Goal: Entertainment & Leisure: Consume media (video, audio)

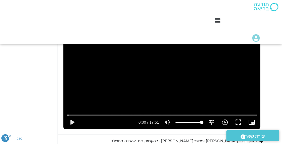
click at [185, 88] on div "Skip Ad 10:26 play_arrow 0:00 / 17:51 volume_up Mute tune Resolution Auto 720p …" at bounding box center [161, 73] width 197 height 111
click at [179, 86] on div "Skip Ad 10:26 pause 0:00 / 17:51 volume_up Mute tune Resolution Auto 720p slow_…" at bounding box center [161, 73] width 197 height 111
drag, startPoint x: 222, startPoint y: 83, endPoint x: 231, endPoint y: 86, distance: 9.5
click at [222, 83] on div "Skip Ad 15:42 play_arrow 0:00 / 17:51 volume_up Mute tune Resolution Auto 720p …" at bounding box center [161, 73] width 197 height 111
click at [239, 115] on button "fullscreen" at bounding box center [238, 121] width 13 height 13
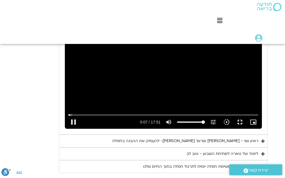
type input "7.710791"
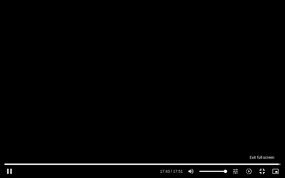
click at [262, 143] on button "fullscreen_exit" at bounding box center [261, 171] width 13 height 13
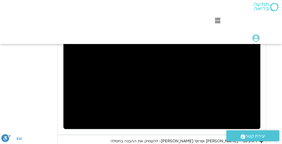
click at [43, 85] on div "יום שני - סליחה וטוב לב "סליחה אינה שכחה או התעלמות מהתנהגות פוגעת. במקום זאת, …" at bounding box center [141, 32] width 250 height 281
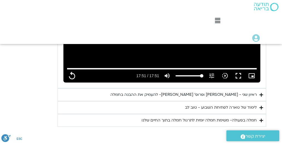
scroll to position [426, 0]
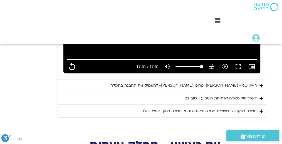
click at [260, 83] on icon "Accordion. Open links with Enter or Space, close with Escape, and navigate with…" at bounding box center [261, 85] width 4 height 4
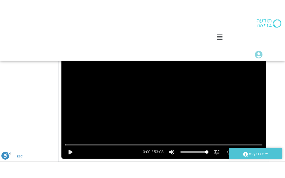
scroll to position [500, 0]
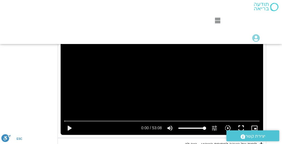
click at [172, 85] on div "Skip Ad play_arrow 0:00 / 53:08 volume_up Mute tune Resolution Auto 720p slow_m…" at bounding box center [162, 78] width 202 height 114
type input "1071.88"
type input "0.202616"
type input "1071.88"
type input "0.3195"
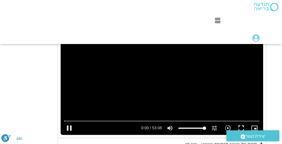
type input "1071.88"
type input "0.469621"
type input "1071.88"
type input "0.602376"
type input "1071.88"
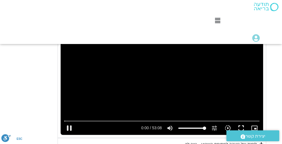
type input "0.735676"
type input "1071.88"
type input "0.868384"
type input "1071.88"
type input "0.969356"
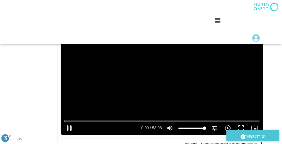
type input "1071.88"
type input "1.135653"
type input "1071.88"
type input "1.268789"
type input "1071.88"
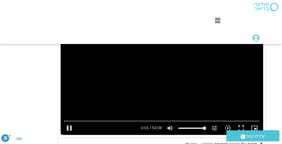
type input "1.388195"
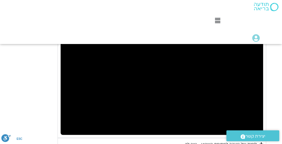
type input "1071.88"
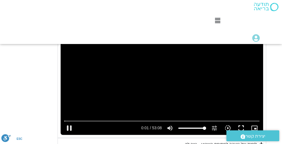
type input "1.802312"
type input "1071.88"
type input "1.952218"
type input "1071.88"
type input "2.068804"
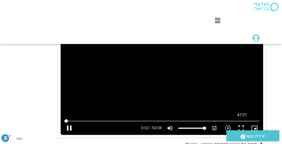
type input "1071.88"
type input "2.203603"
type input "1071.88"
type input "2.334403"
type input "1071.88"
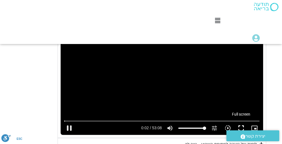
type input "2.469031"
type input "1071.88"
type input "2.491115"
type input "1071.88"
type input "2.623261"
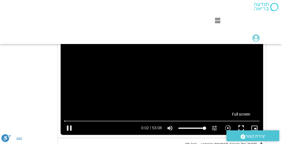
type input "1071.88"
type input "2.755832"
click at [242, 121] on button "fullscreen" at bounding box center [240, 127] width 13 height 13
type input "1071.88"
type input "2.929925"
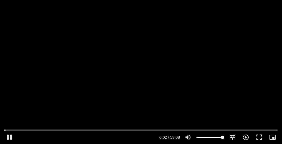
type input "1071.88"
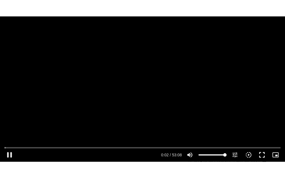
type input "3.037511"
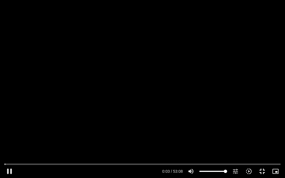
type input "1071.88"
type input "3.159763"
type input "1071.88"
type input "3.291738"
type input "1071.88"
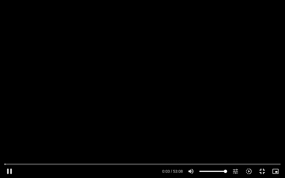
type input "3.501761"
type input "1071.88"
type input "3.668245"
type input "1071.88"
type input "3.751844"
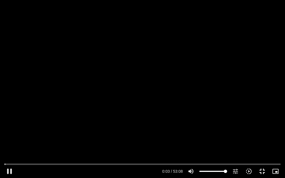
type input "1071.88"
type input "3.934514"
type input "1071.88"
type input "4.051621"
type input "1071.88"
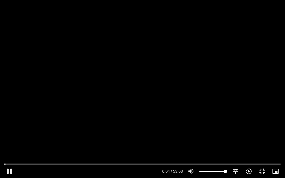
type input "4.185061"
type input "1071.88"
type input "4.318668"
type input "1071.88"
type input "4.369431"
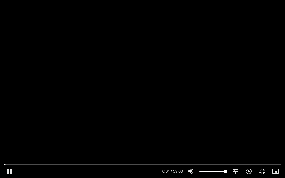
type input "1071.88"
type input "4.476004"
type input "1071.88"
type input "4.607131"
type input "1071.88"
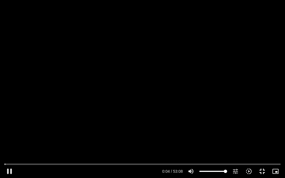
type input "4.736106"
type input "1071.88"
type input "4.874496"
type input "1071.88"
type input "5.005606"
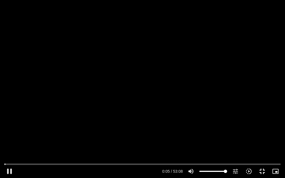
type input "1071.88"
type input "5.139456"
type input "1071.88"
type input "5.274394"
type input "1071.88"
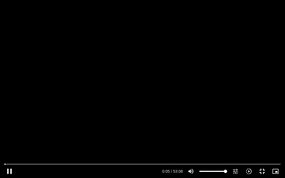
type input "5.405829"
type input "1071.88"
type input "5.533966"
type input "1071.88"
type input "5.65934"
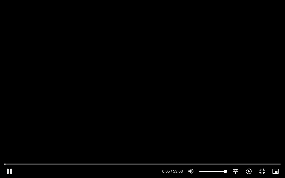
type input "1071.88"
type input "5.791787"
type input "1071.88"
type input "5.923398"
type input "1071.88"
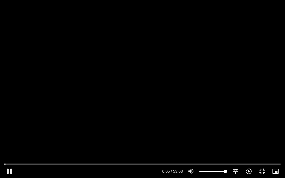
type input "6.057284"
type input "1071.88"
type input "6.19048"
type input "1071.88"
type input "6.32315"
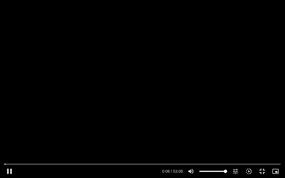
type input "1071.88"
type input "6.452031"
type input "1071.88"
type input "6.578873"
type input "1071.88"
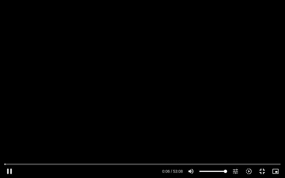
type input "6.706209"
type input "1071.88"
type input "6.832208"
type input "1071.88"
type input "6.969316"
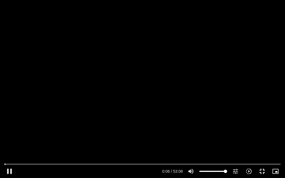
type input "1071.88"
type input "7.102916"
type input "1071.88"
type input "7.234335"
type input "1071.88"
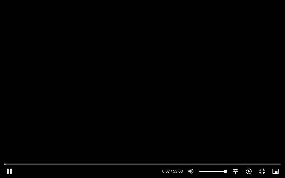
type input "7.3631"
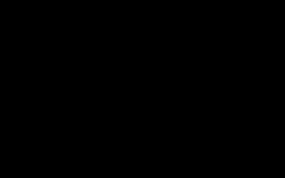
type input "1071.88"
type input "643.155215"
type input "1071.88"
type input "643.288236"
type input "1071.88"
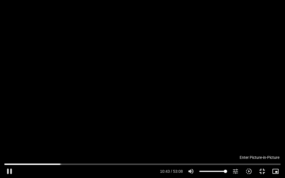
type input "643.388368"
type input "1071.88"
type input "643.538308"
type input "1071.88"
type input "643.688614"
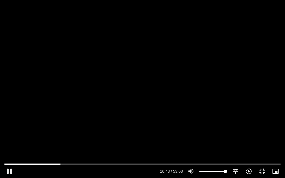
type input "1071.88"
type input "643.804848"
type input "1071.88"
type input "643.938051"
type input "1071.88"
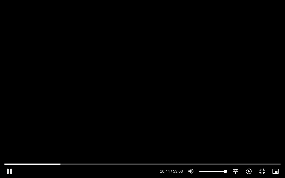
type input "644.08845"
type input "1071.88"
type input "644.204718"
type input "1071.88"
type input "644.337732"
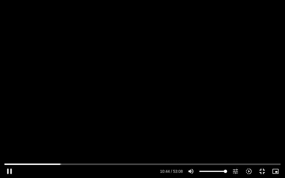
type input "1071.88"
type input "644.47143"
type input "1071.88"
type input "644.605013"
type input "1071.88"
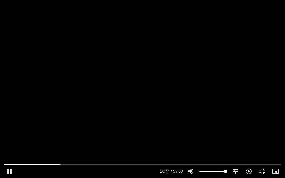
type input "644.737984"
type input "1071.88"
type input "644.873197"
type input "1071.88"
type input "645.005092"
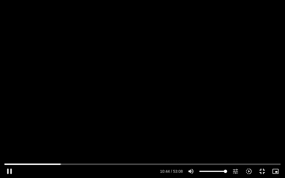
type input "1071.88"
type input "645.154904"
type input "1071.88"
type input "645.237614"
type input "1071.88"
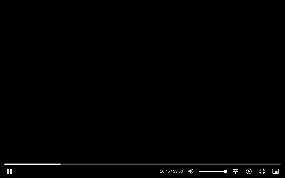
type input "645.404878"
type input "1071.88"
type input "645.537898"
type input "1071.88"
type input "645.671396"
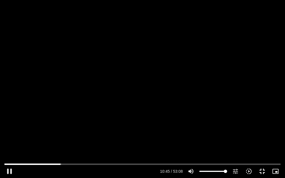
type input "1071.88"
type input "645.7883"
type input "1071.88"
type input "645.921491"
type input "1071.88"
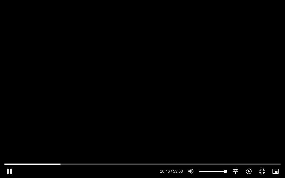
type input "646.054826"
type input "1071.88"
type input "646.154753"
type input "1071.88"
type input "646.324534"
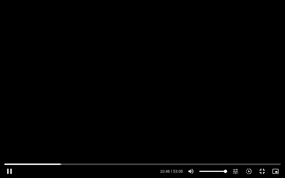
type input "1071.88"
type input "646.454953"
type input "1071.88"
type input "646.571572"
type input "1071.88"
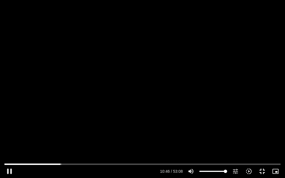
type input "646.70528"
type input "1071.88"
type input "646.838178"
type input "1071.88"
type input "646.955088"
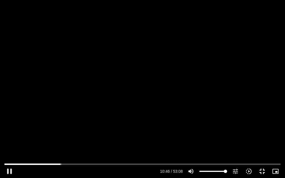
type input "1071.88"
type input "647.088681"
type input "1071.88"
type input "647.221645"
type input "1071.88"
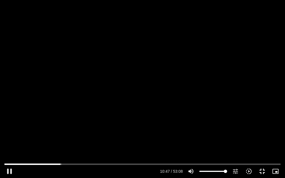
type input "647.354565"
type input "1071.88"
type input "647.504539"
type input "1071.88"
type input "647.621454"
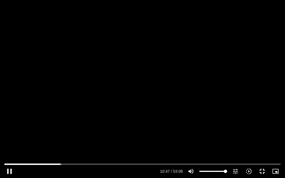
type input "1071.88"
type input "647.75473"
type input "1071.88"
type input "647.88839"
type input "1071.88"
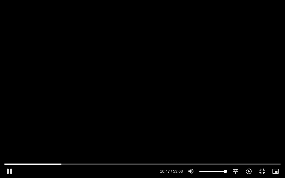
type input "648.021558"
type input "1071.88"
type input "648.071705"
type input "1071.88"
type input "648.27164"
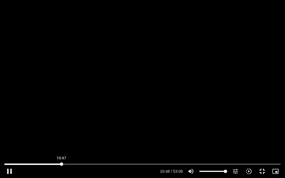
type input "1071.88"
type input "648.421788"
type input "1071.88"
type input "648.471627"
type input "1071.88"
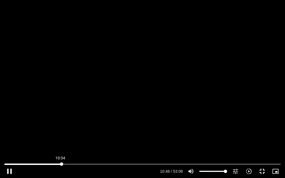
type input "635.899336190306"
type input "1071.88"
type input "618.539118847739"
type input "1071.88"
type input "606.386966707943"
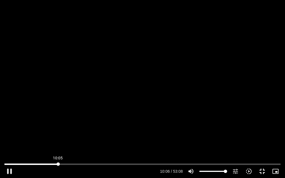
click at [58, 143] on input "Seek" at bounding box center [142, 163] width 276 height 3
click at [88, 123] on div "Skip Ad 30:29 pause 22:38 / 53:08 volume_up Mute tune Resolution Auto 720p slow…" at bounding box center [142, 89] width 285 height 178
click at [106, 116] on div "Skip Ad 30:29 play_arrow 22:38 / 53:08 volume_up Mute tune Resolution Auto 720p…" at bounding box center [142, 89] width 285 height 178
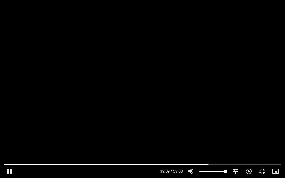
click at [144, 106] on div "Skip Ad 30:29 pause 39:09 / 53:08 volume_up Mute tune Resolution Auto 720p slow…" at bounding box center [142, 89] width 285 height 178
